Goal: Task Accomplishment & Management: Manage account settings

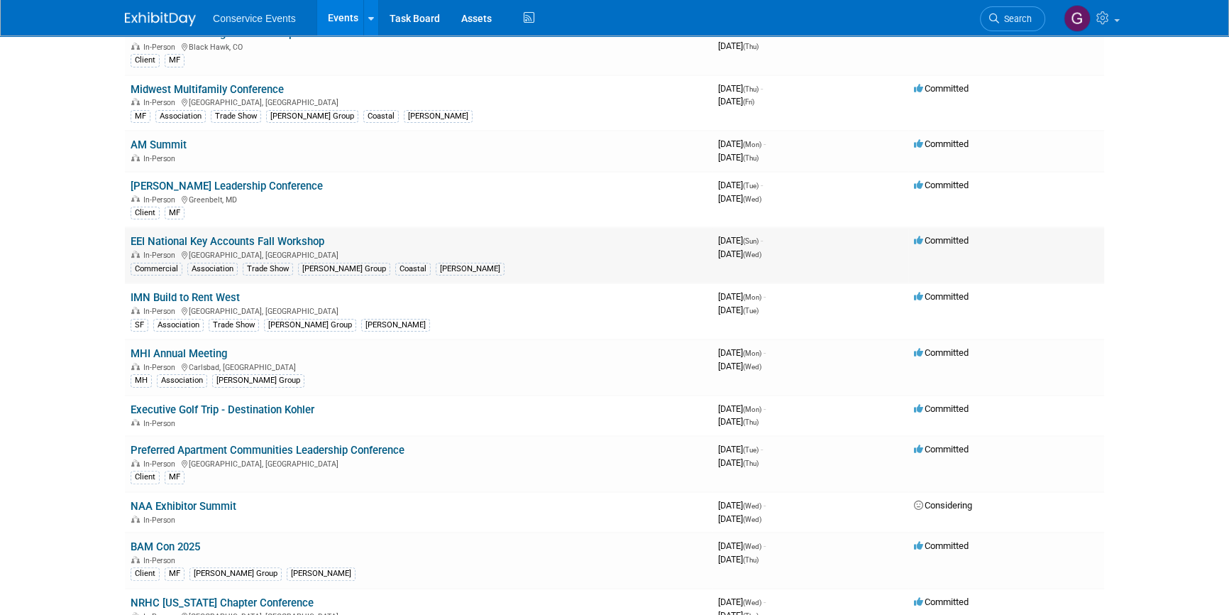
scroll to position [451, 0]
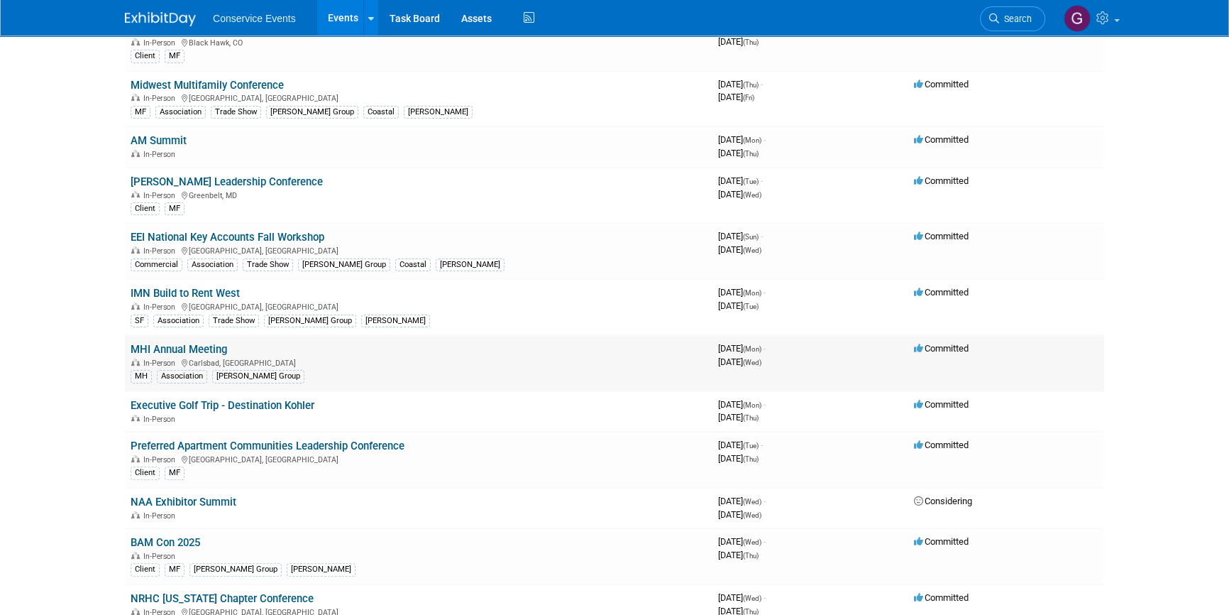
click at [190, 344] on link "MHI Annual Meeting" at bounding box center [179, 349] width 97 height 13
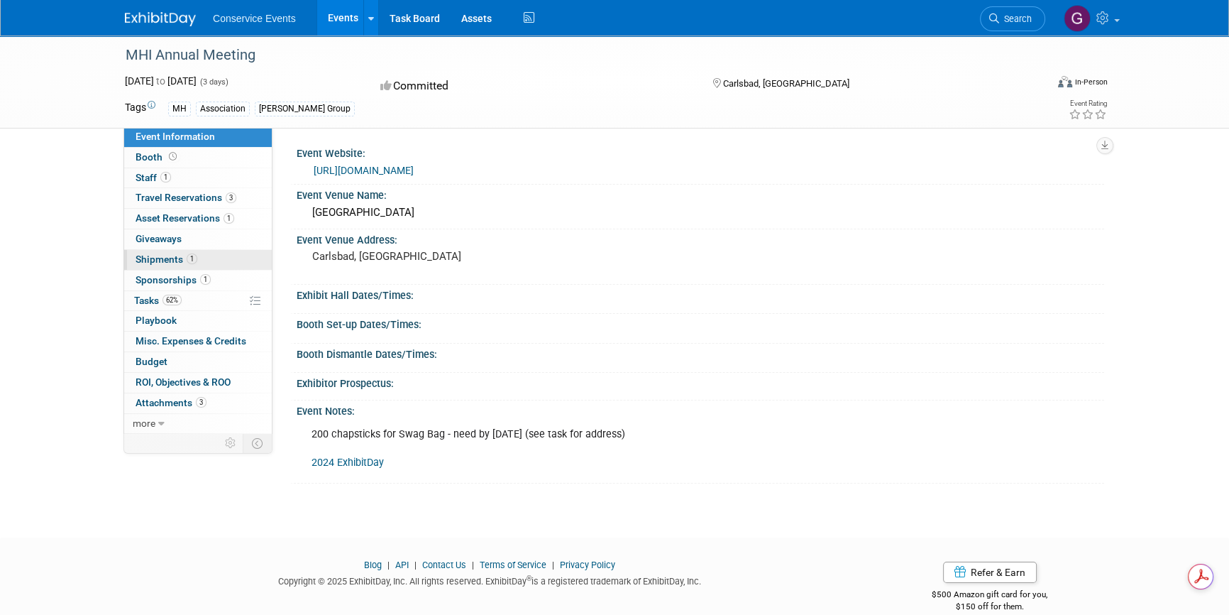
click at [163, 258] on span "Shipments 1" at bounding box center [167, 258] width 62 height 11
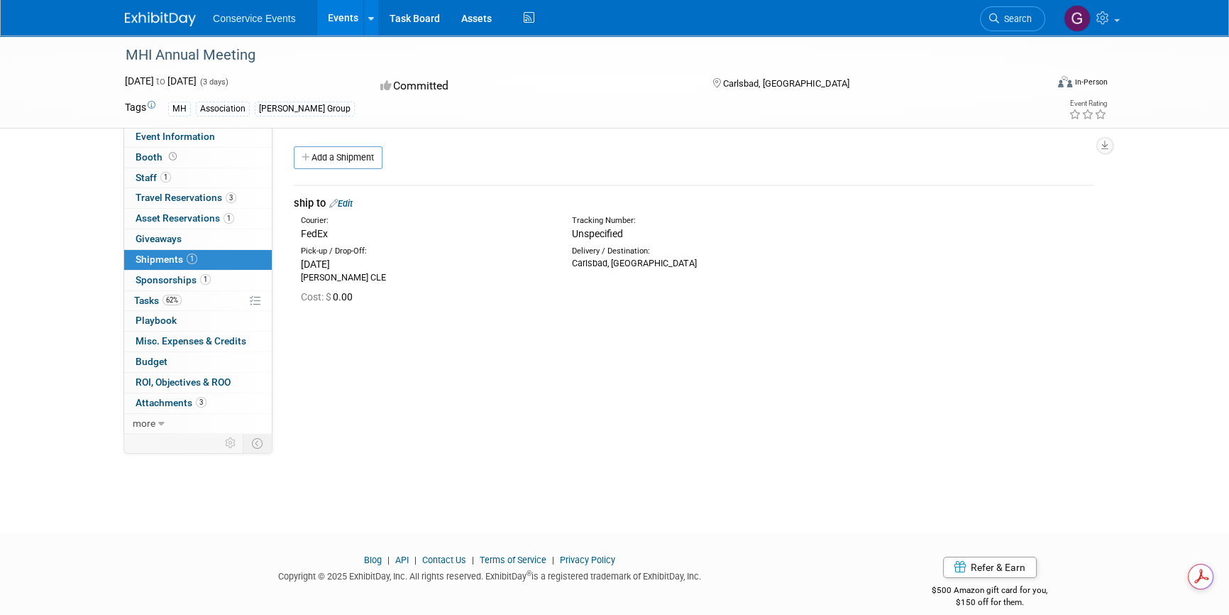
click at [351, 204] on link "Edit" at bounding box center [340, 203] width 23 height 11
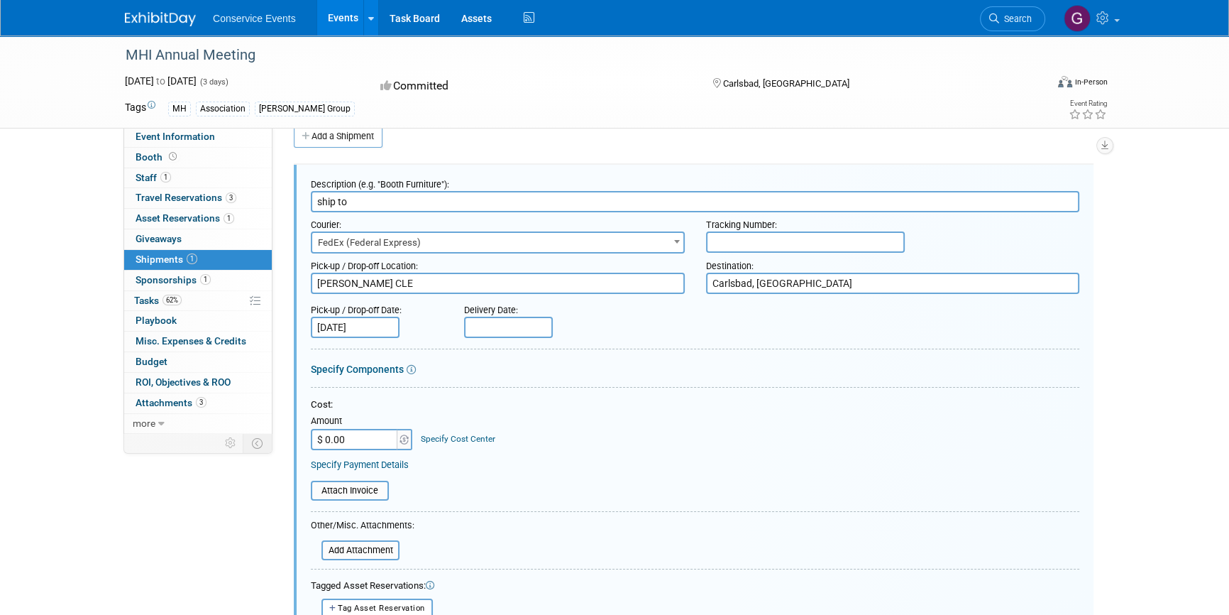
click at [760, 238] on input "text" at bounding box center [805, 241] width 199 height 21
type input "884377068504"
click at [804, 326] on div "Pick-up / Drop-off Date: Sep 15, 2025 Delivery Date:" at bounding box center [695, 317] width 790 height 40
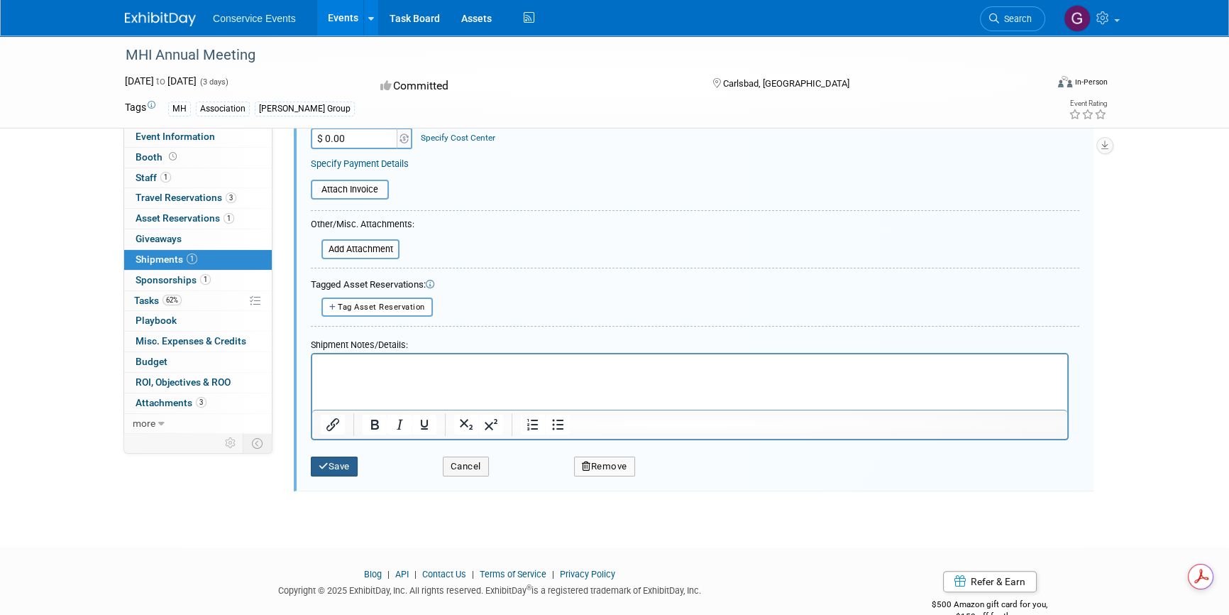
click at [339, 460] on button "Save" at bounding box center [334, 466] width 47 height 20
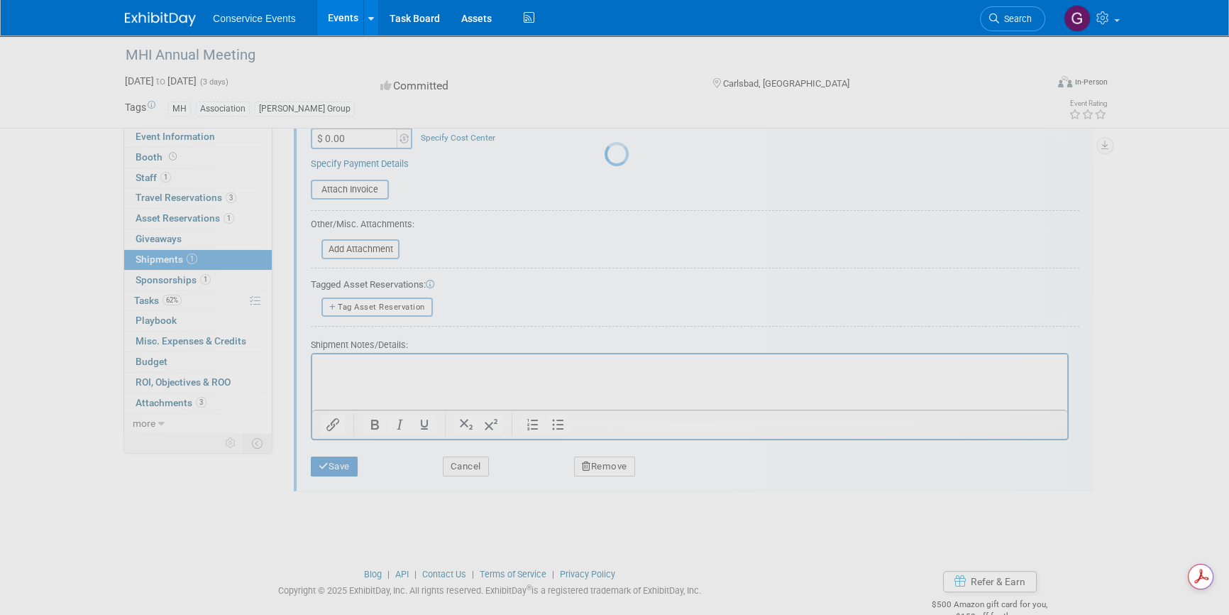
scroll to position [17, 0]
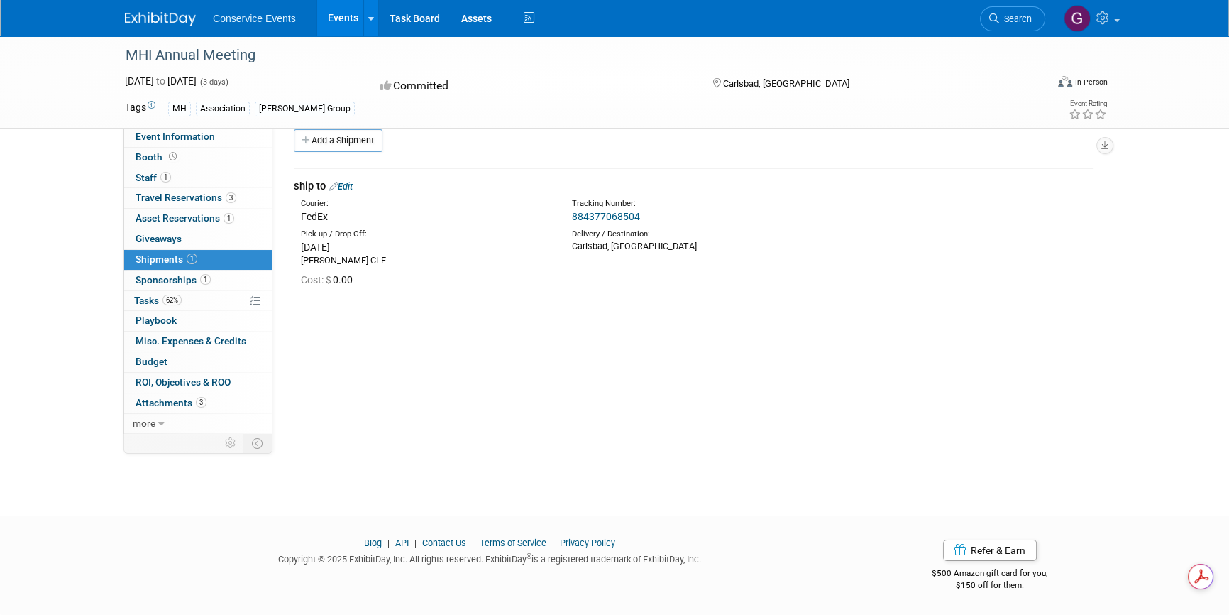
click at [167, 19] on img at bounding box center [160, 19] width 71 height 14
